Goal: Obtain resource: Download file/media

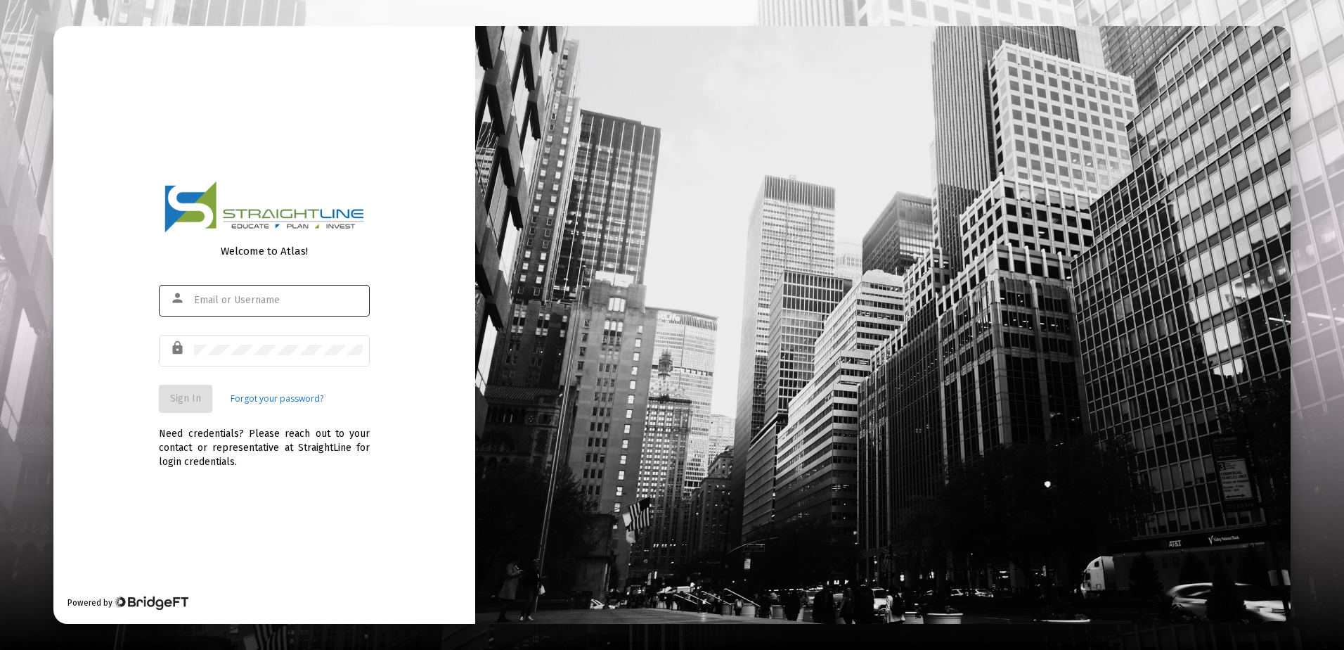
click at [232, 298] on input "text" at bounding box center [278, 300] width 169 height 11
type input "[EMAIL_ADDRESS][DOMAIN_NAME]"
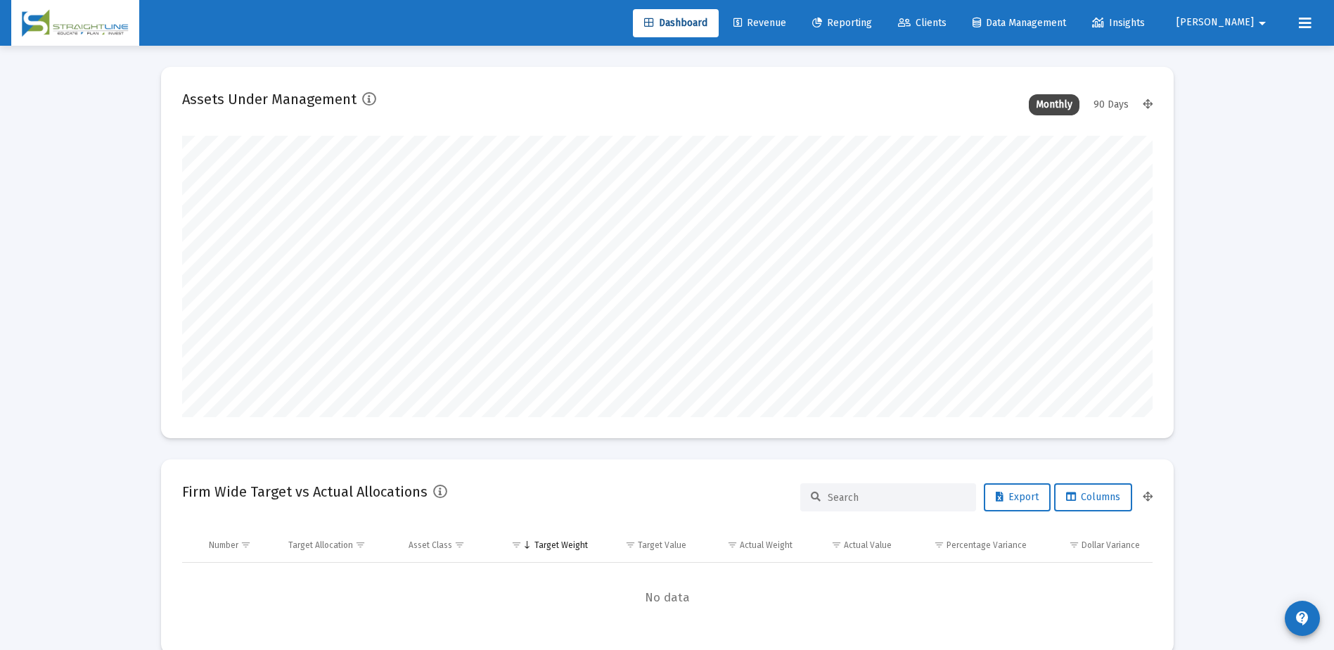
scroll to position [281, 522]
type input "[DATE]"
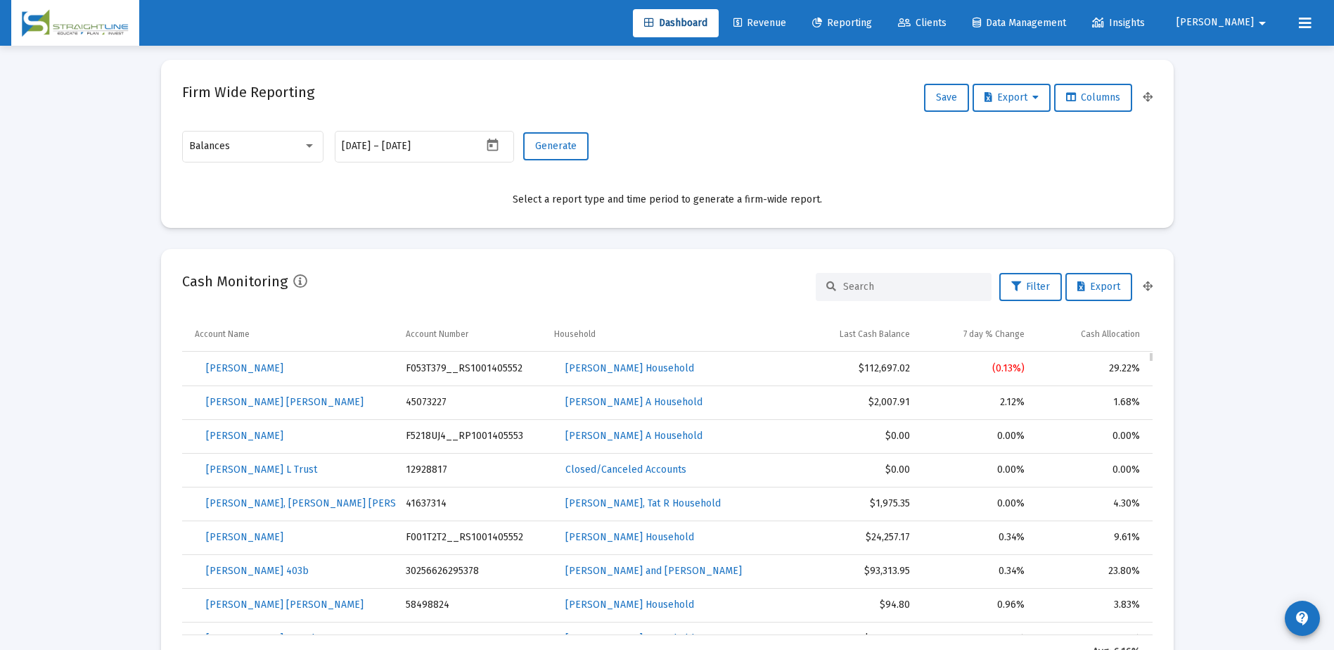
scroll to position [633, 0]
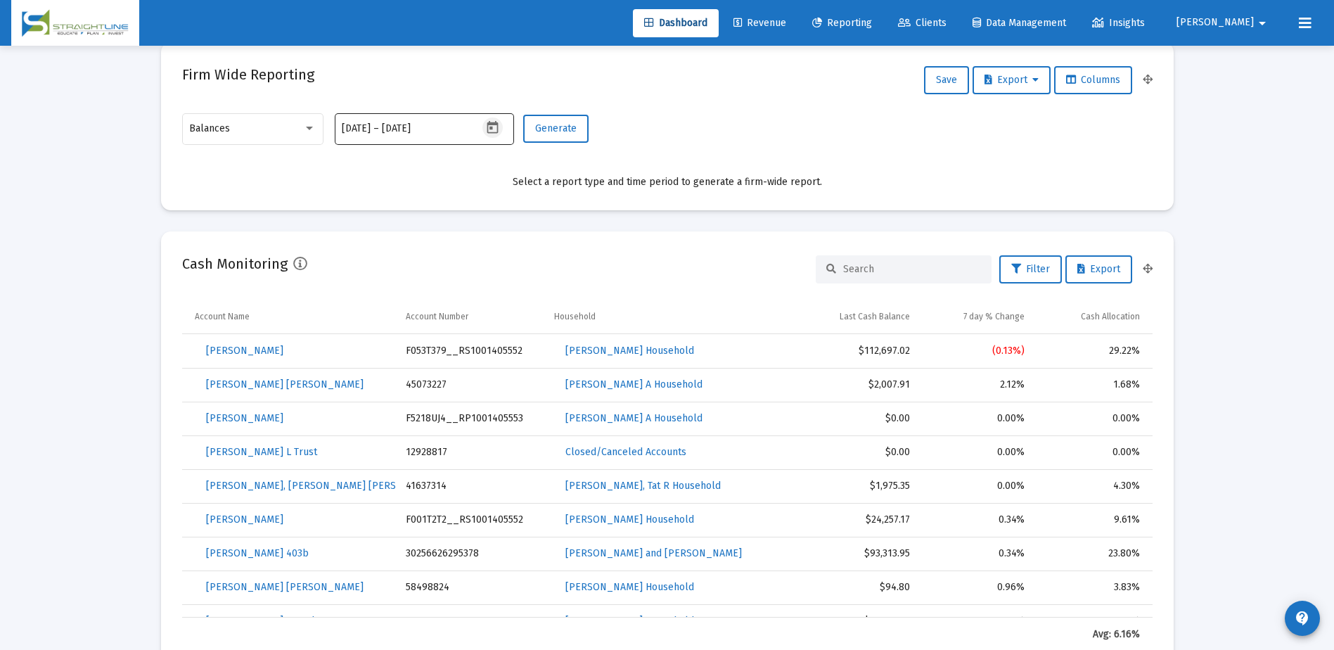
click at [493, 129] on icon "Open calendar" at bounding box center [492, 127] width 15 height 15
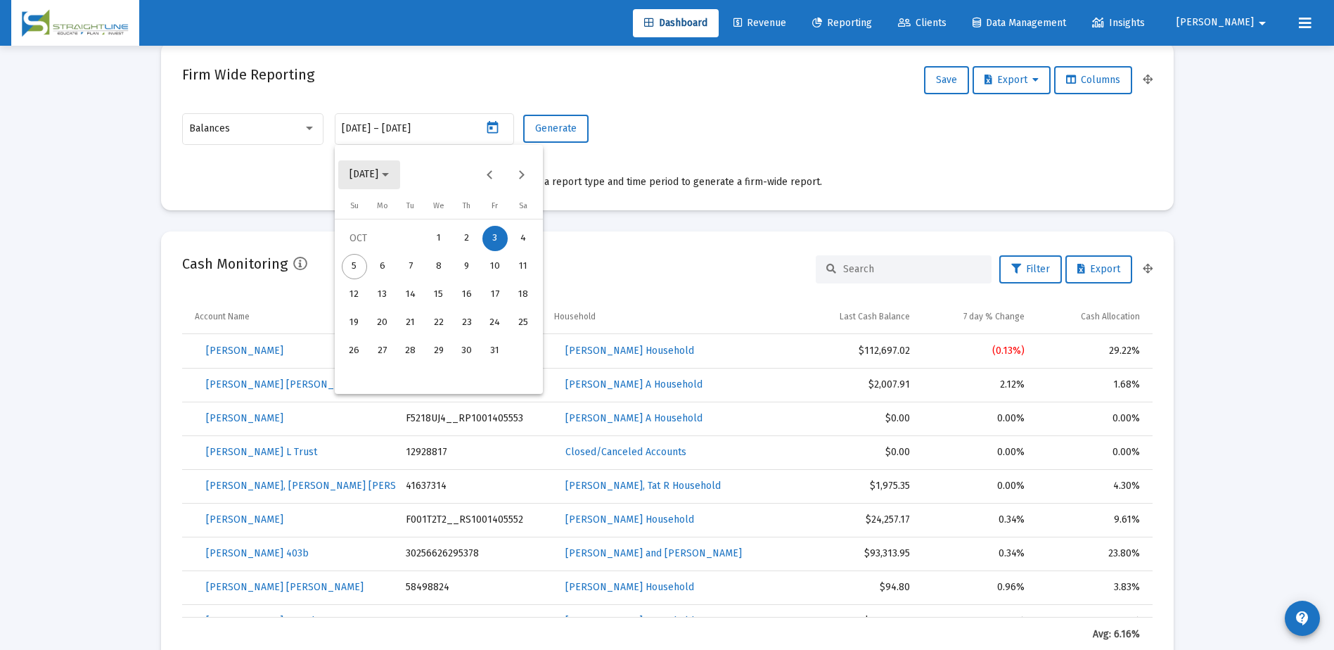
click at [378, 178] on span "[DATE]" at bounding box center [363, 175] width 29 height 12
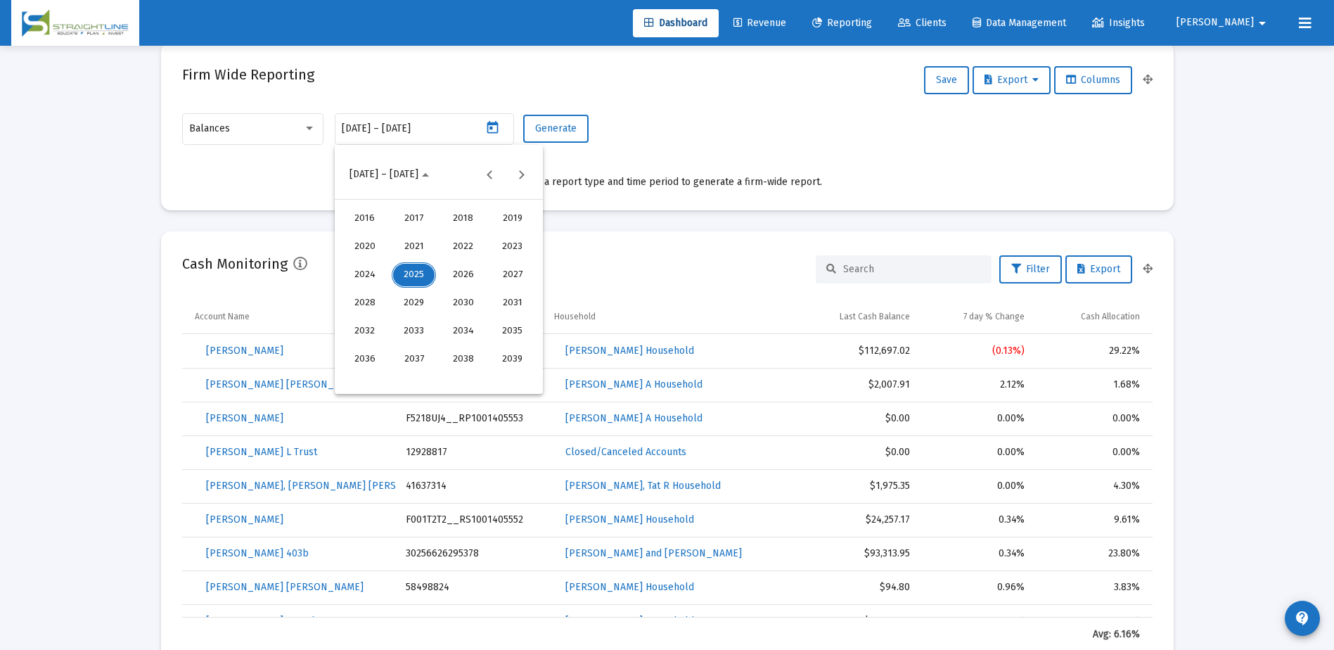
click at [511, 249] on div "2023" at bounding box center [512, 246] width 44 height 25
click at [366, 304] on div "SEP" at bounding box center [364, 302] width 44 height 25
click at [491, 349] on div "29" at bounding box center [494, 350] width 25 height 25
type input "[DATE]"
click at [491, 349] on div "29" at bounding box center [494, 350] width 25 height 25
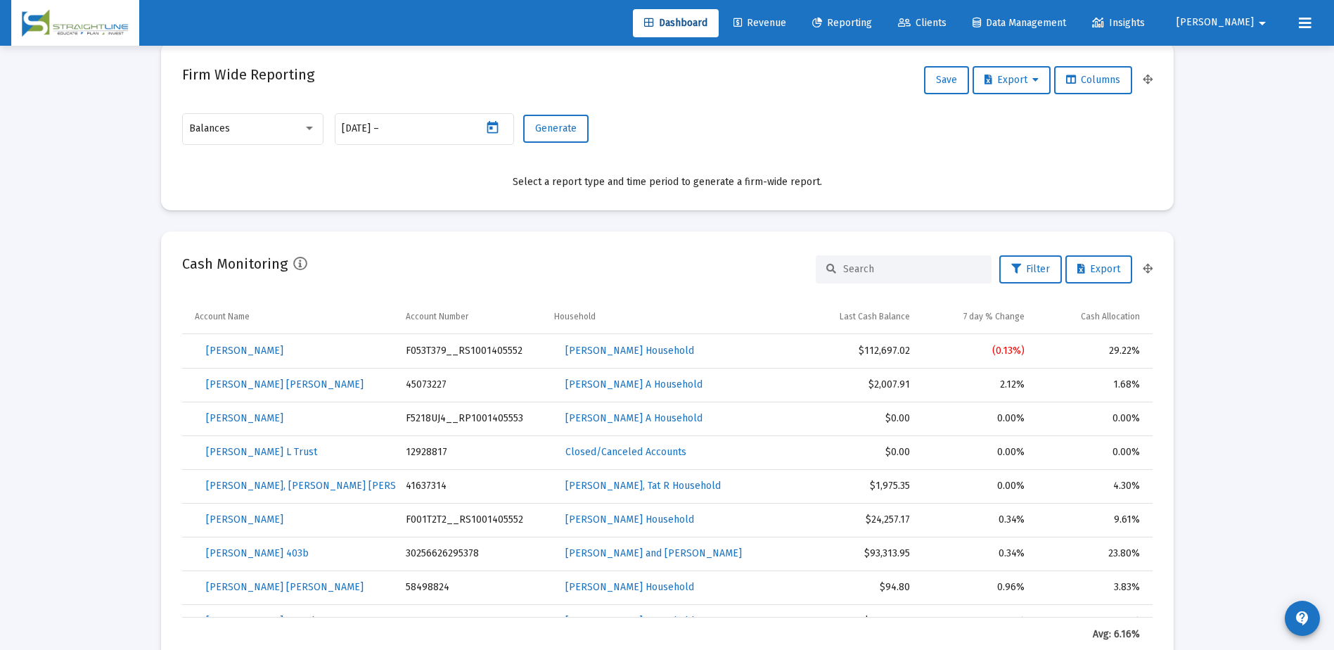
type input "[DATE]"
click at [564, 136] on button "Generate" at bounding box center [555, 129] width 65 height 28
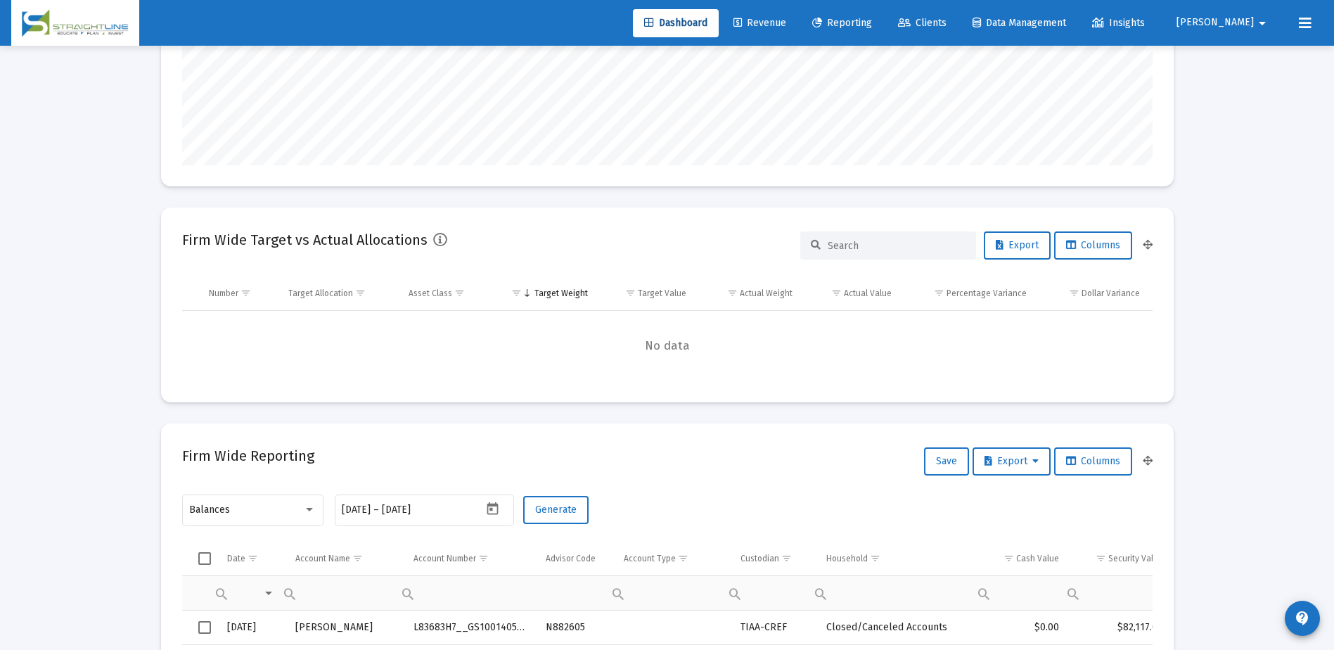
scroll to position [422, 0]
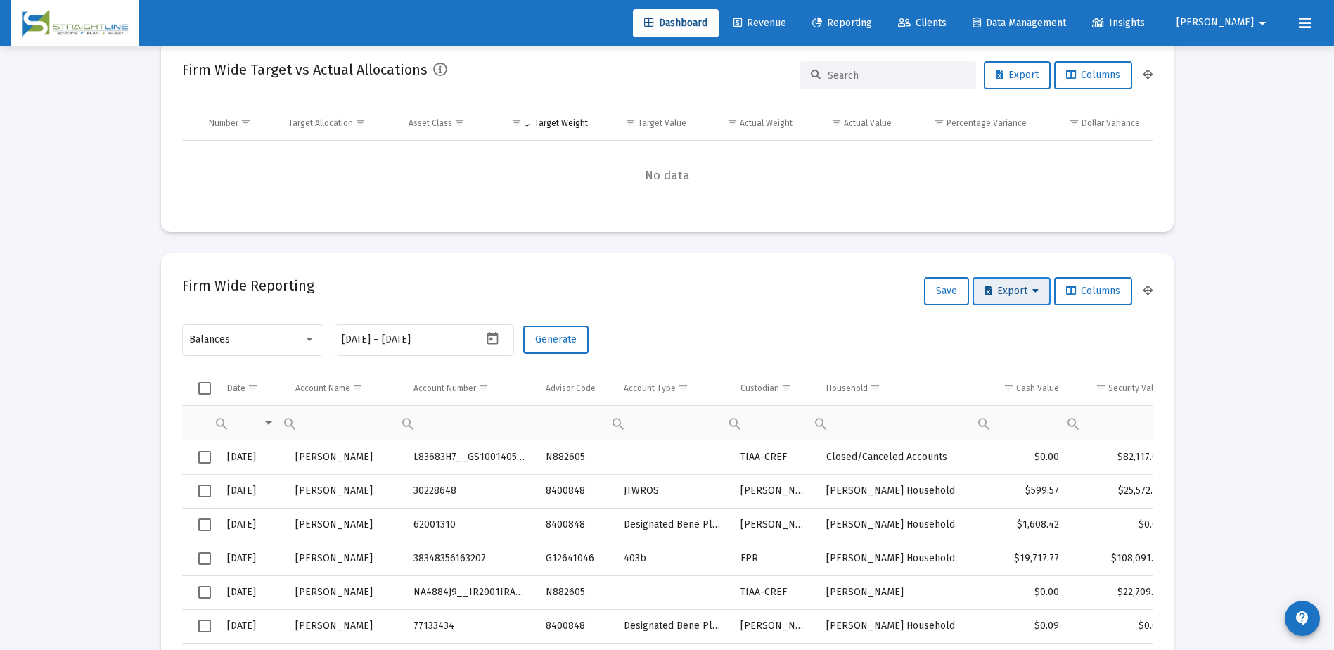
click at [1013, 297] on button "Export" at bounding box center [1011, 291] width 78 height 28
click at [853, 343] on div at bounding box center [667, 325] width 1334 height 650
click at [302, 338] on div "Balances" at bounding box center [246, 339] width 114 height 11
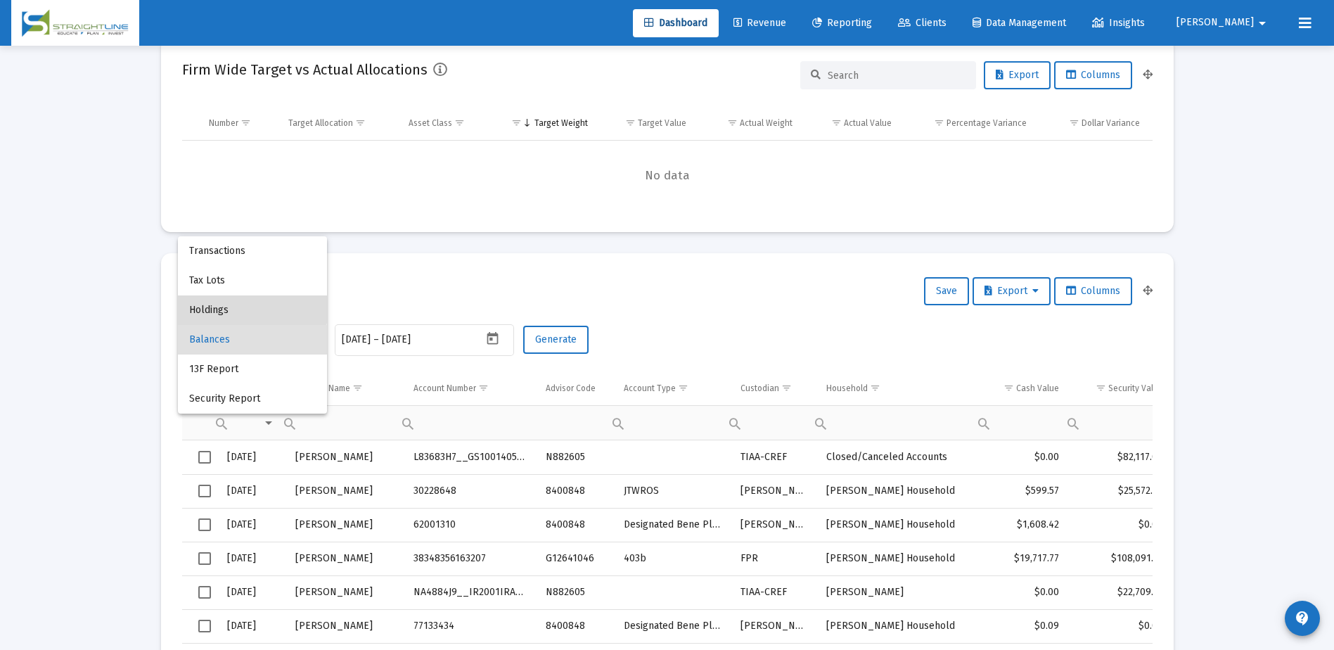
click at [243, 304] on span "Holdings" at bounding box center [252, 310] width 127 height 30
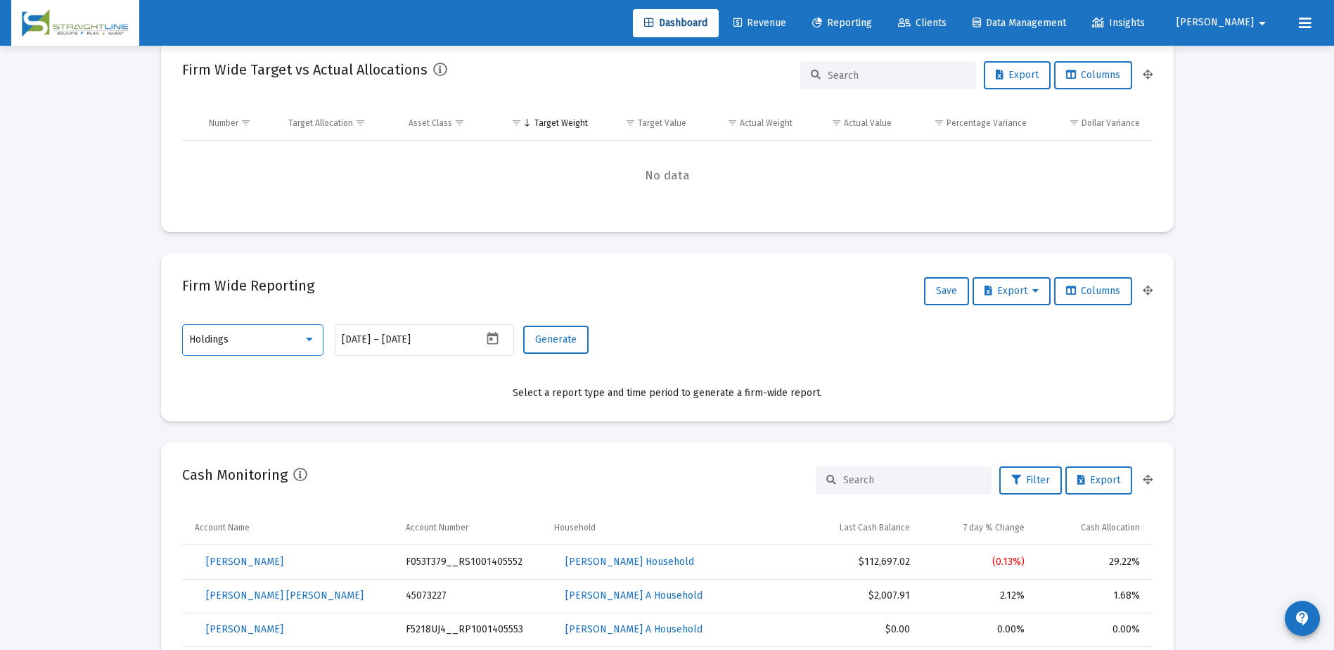
drag, startPoint x: 721, startPoint y: 323, endPoint x: 749, endPoint y: 325, distance: 27.5
click at [722, 323] on div "Holdings [DATE] [DATE] – [DATE] Generate" at bounding box center [667, 347] width 970 height 50
click at [995, 295] on span "Export" at bounding box center [1011, 291] width 54 height 12
drag, startPoint x: 1003, startPoint y: 321, endPoint x: 557, endPoint y: 333, distance: 445.9
click at [759, 368] on div "Export All Rows Export Selected" at bounding box center [667, 325] width 1334 height 650
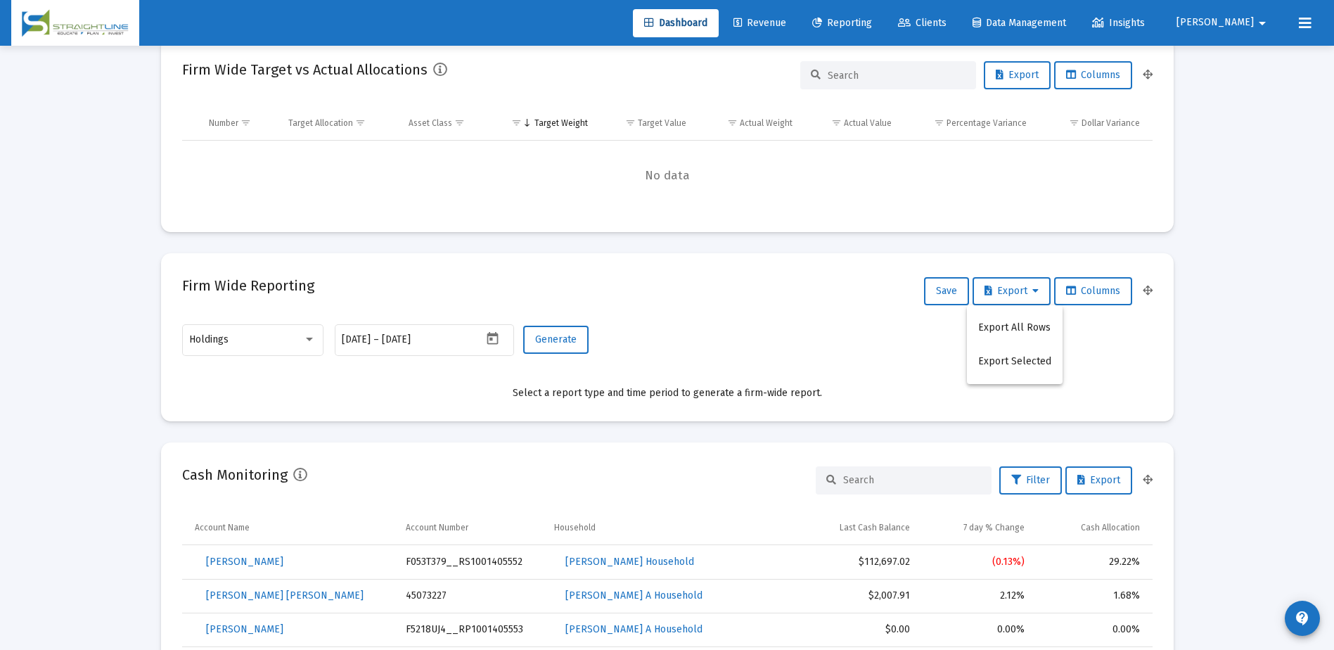
click at [541, 333] on div at bounding box center [667, 325] width 1334 height 650
click at [565, 335] on span "Generate" at bounding box center [555, 339] width 41 height 12
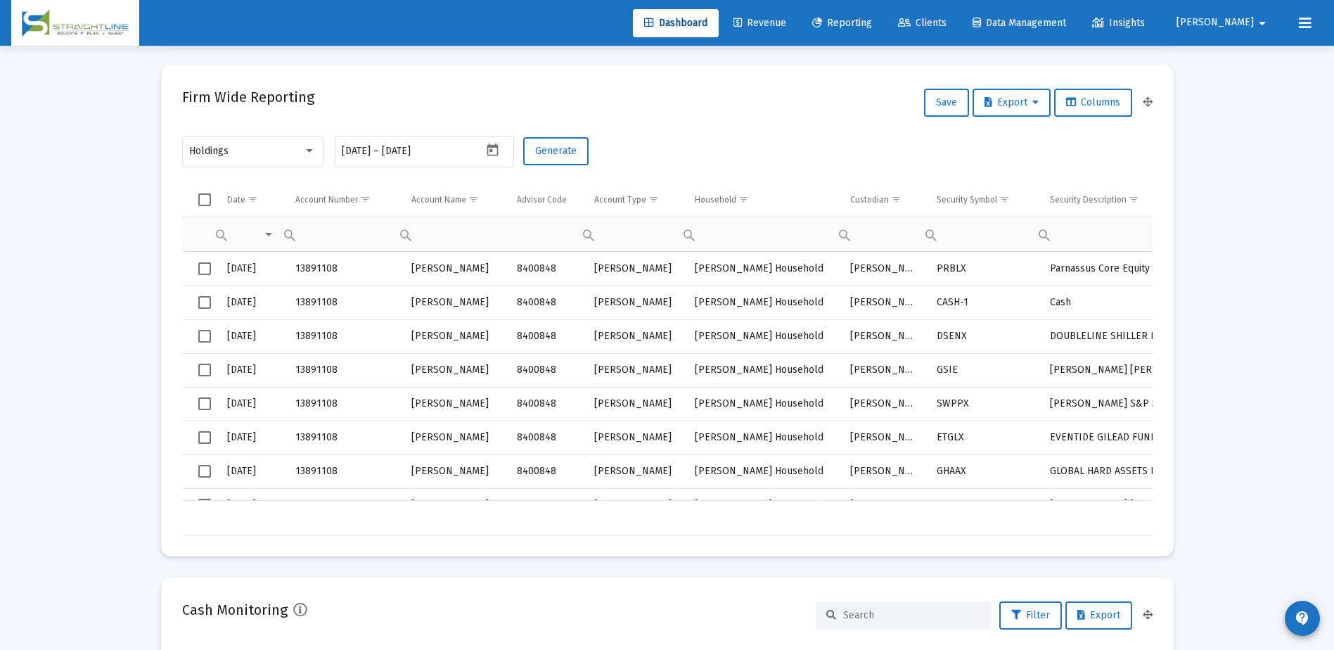
scroll to position [259, 0]
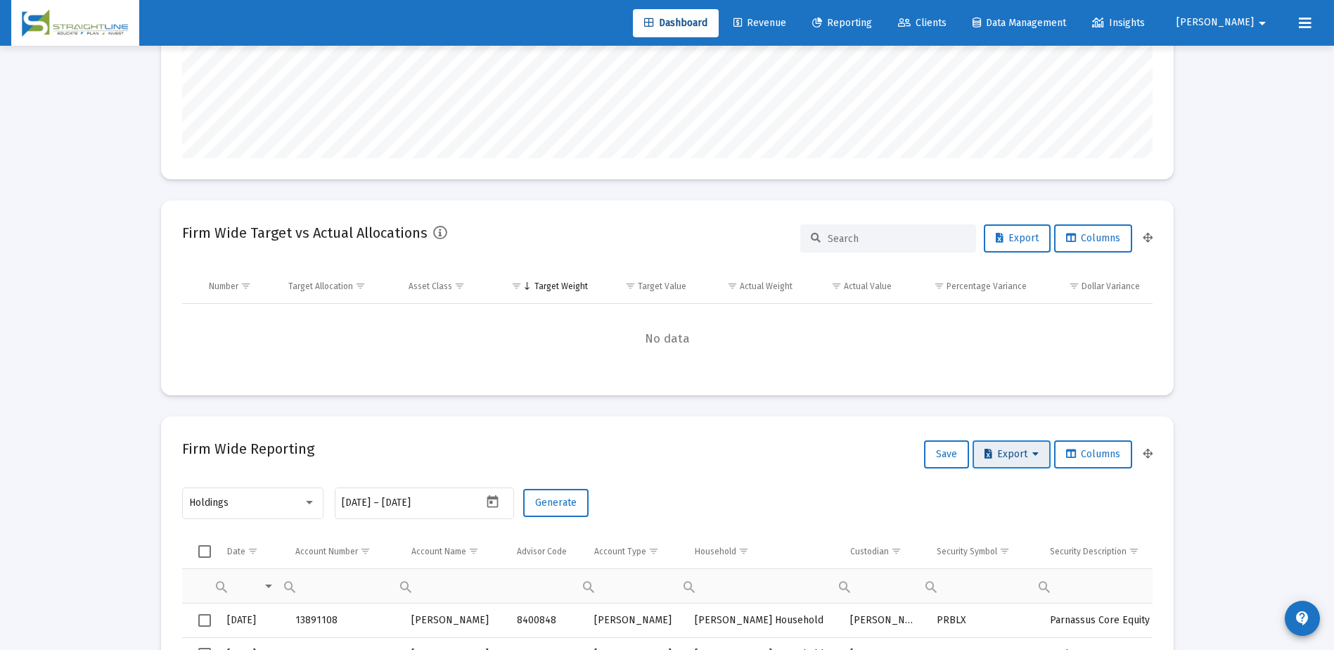
click at [1005, 453] on span "Export" at bounding box center [1011, 454] width 54 height 12
click at [1009, 494] on button "Export All Rows" at bounding box center [1015, 491] width 96 height 34
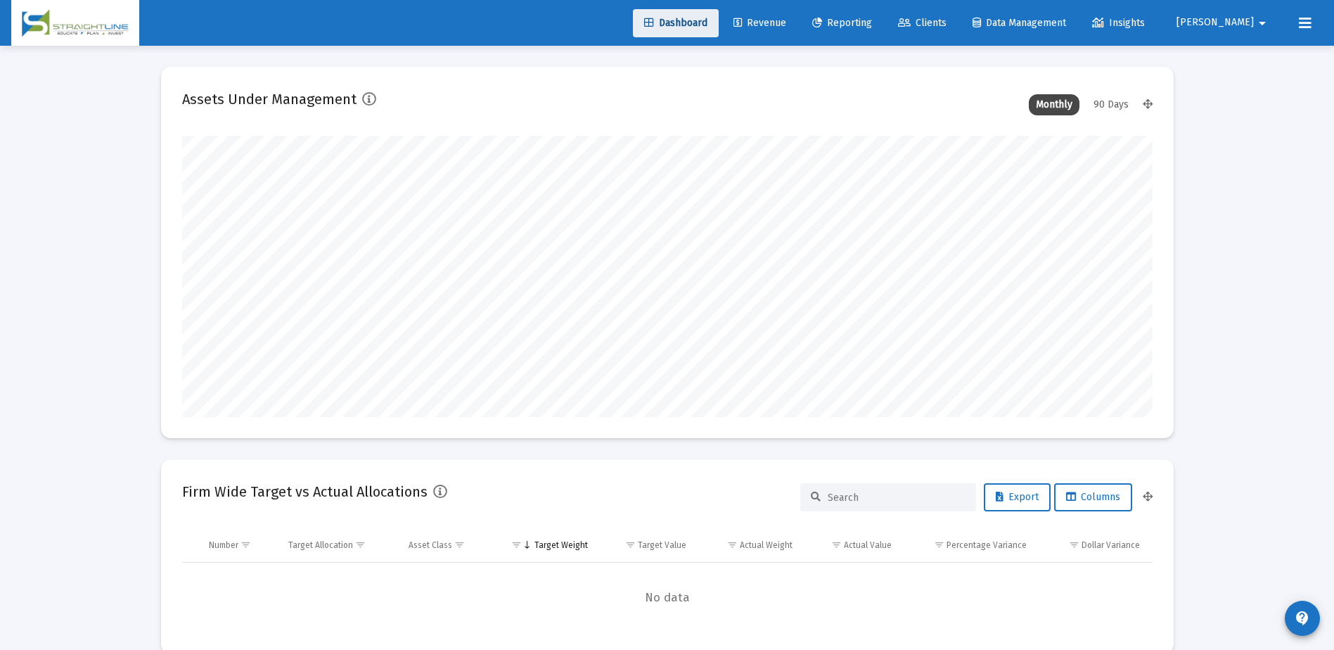
click at [717, 29] on link "Dashboard" at bounding box center [676, 23] width 86 height 28
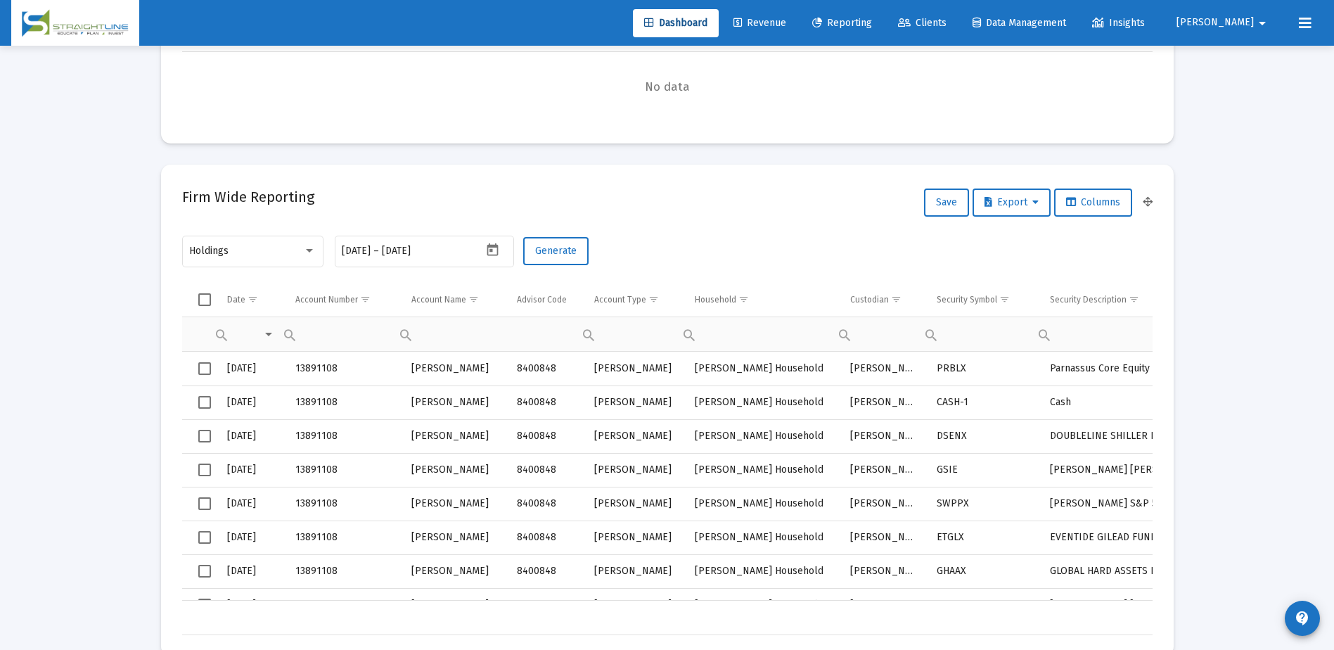
scroll to position [562, 0]
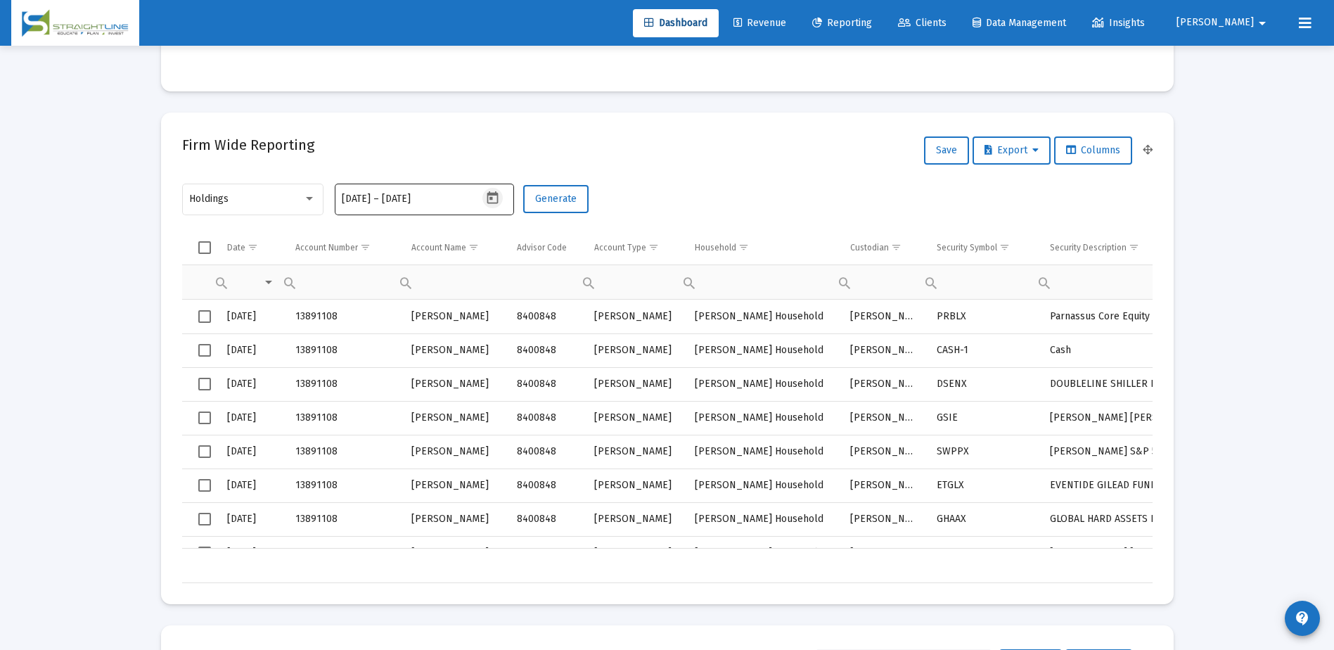
click at [487, 202] on icon "Open calendar" at bounding box center [492, 197] width 11 height 13
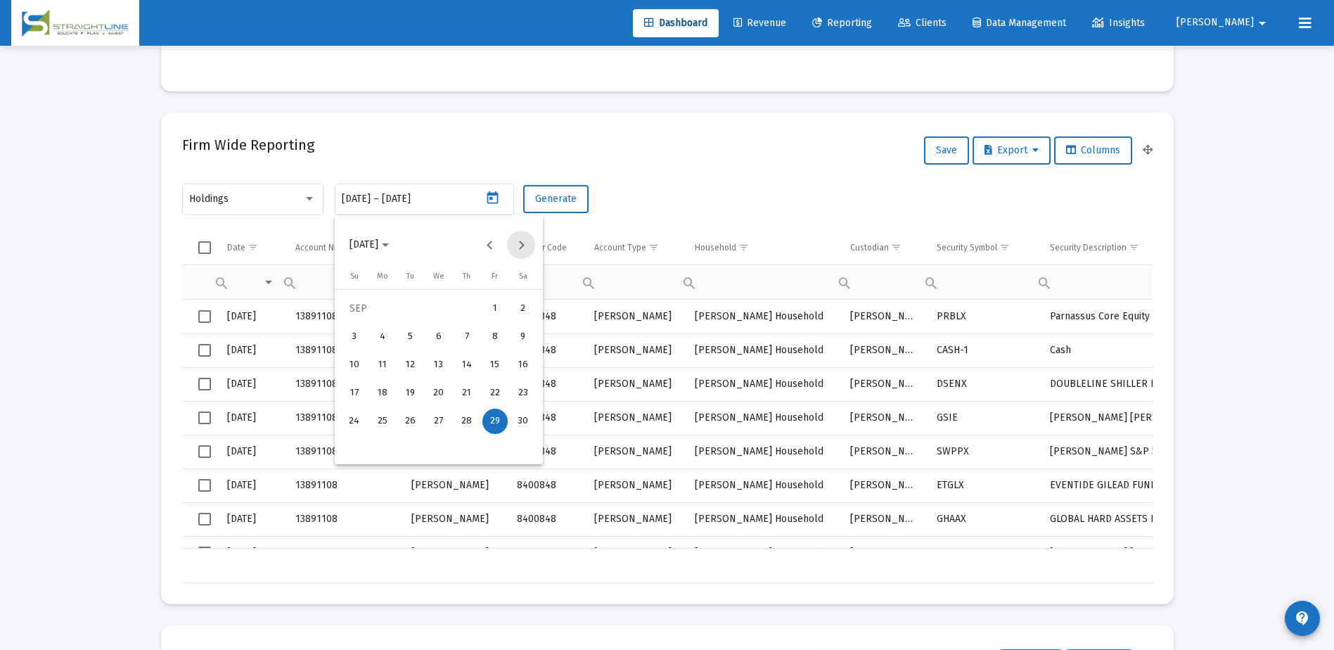
click at [517, 250] on button "Next month" at bounding box center [521, 245] width 28 height 28
click at [410, 439] on div "31" at bounding box center [410, 449] width 25 height 25
type input "[DATE]"
click at [417, 445] on div "31" at bounding box center [410, 449] width 25 height 25
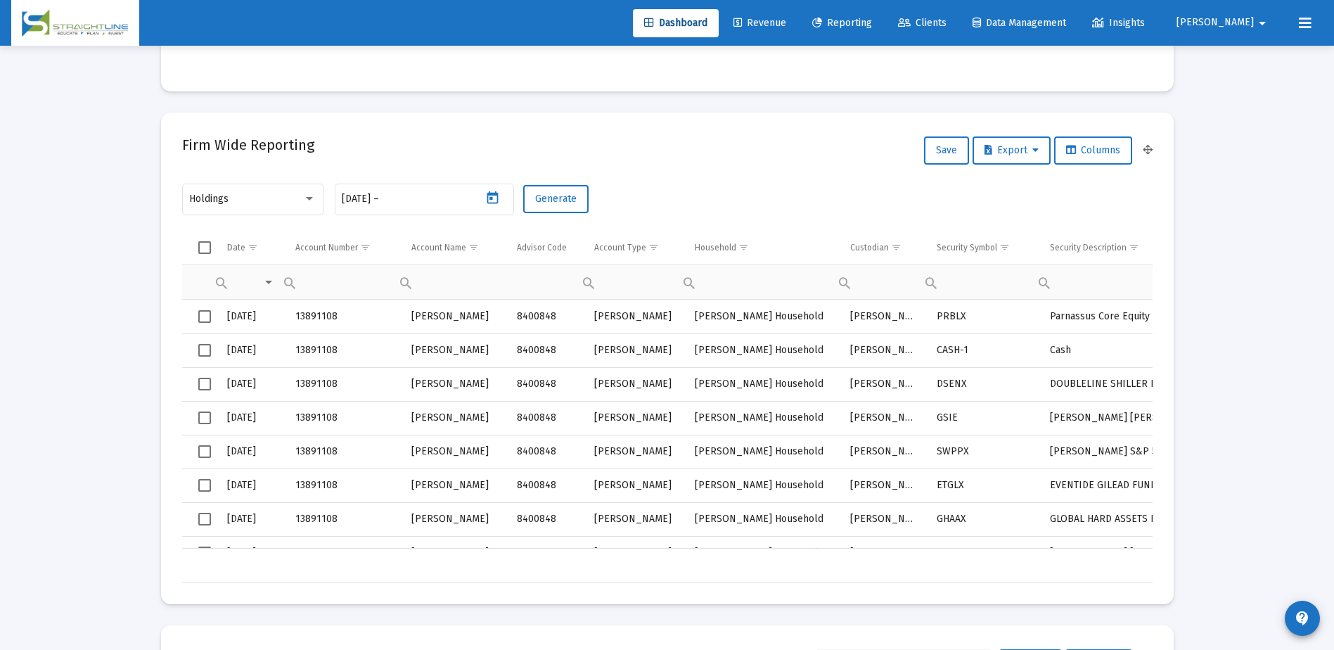
type input "[DATE]"
click at [569, 206] on button "Generate" at bounding box center [555, 199] width 65 height 28
click at [1008, 144] on span "Export" at bounding box center [1011, 150] width 54 height 12
click at [1017, 188] on button "Export All Rows" at bounding box center [1015, 187] width 96 height 34
